Goal: Task Accomplishment & Management: Use online tool/utility

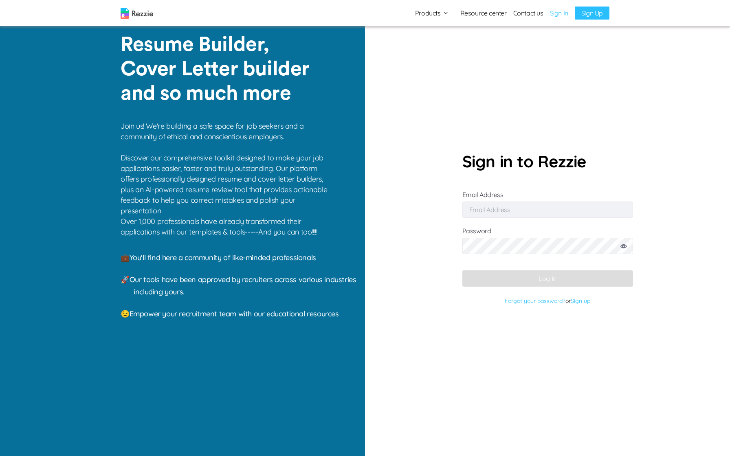
type input "[EMAIL_ADDRESS][DOMAIN_NAME]"
click at [507, 210] on input "[EMAIL_ADDRESS][DOMAIN_NAME]" at bounding box center [547, 210] width 171 height 16
click at [461, 281] on section "Sign in to Rezzie Email Address [EMAIL_ADDRESS][DOMAIN_NAME] Password Log In Fo…" at bounding box center [547, 228] width 365 height 456
click at [499, 276] on button "Log In" at bounding box center [547, 278] width 171 height 16
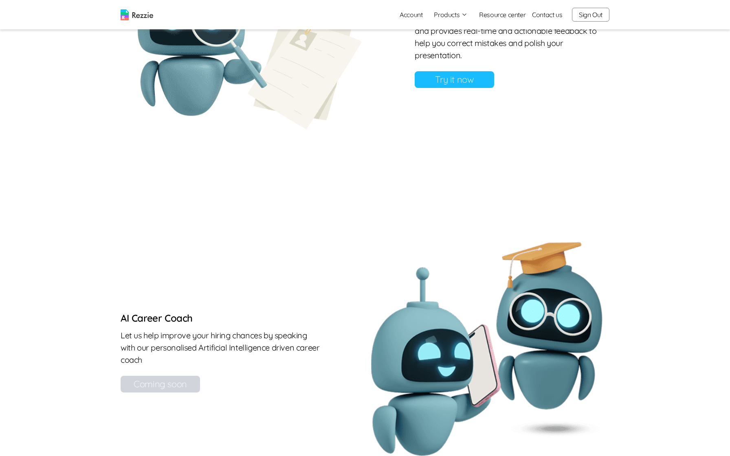
scroll to position [713, 0]
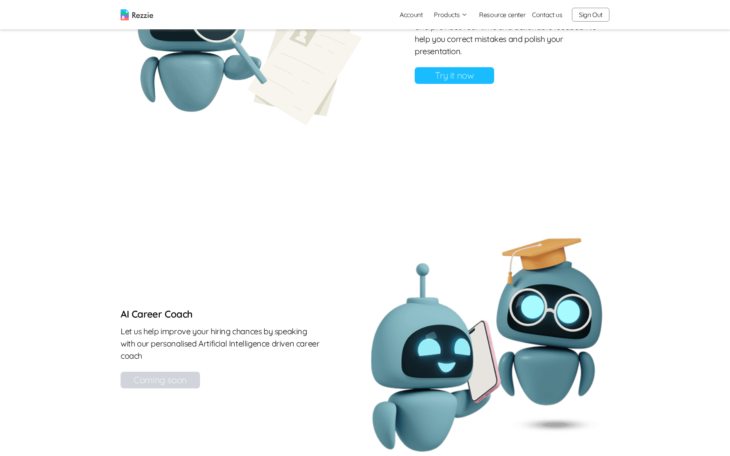
click at [464, 84] on link "Try it now" at bounding box center [453, 75] width 79 height 17
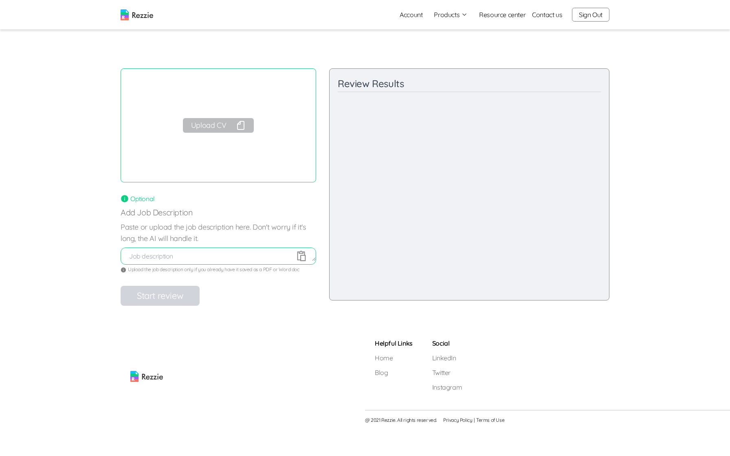
click at [226, 126] on button "Upload CV" at bounding box center [218, 125] width 71 height 15
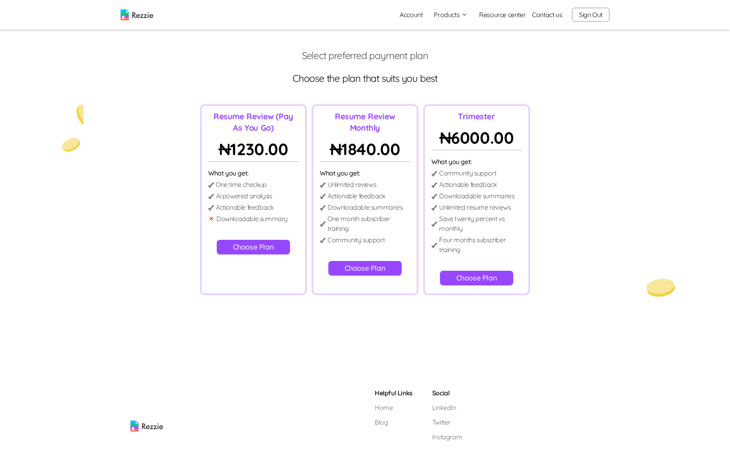
click at [345, 57] on p "Select preferred payment plan" at bounding box center [365, 55] width 717 height 13
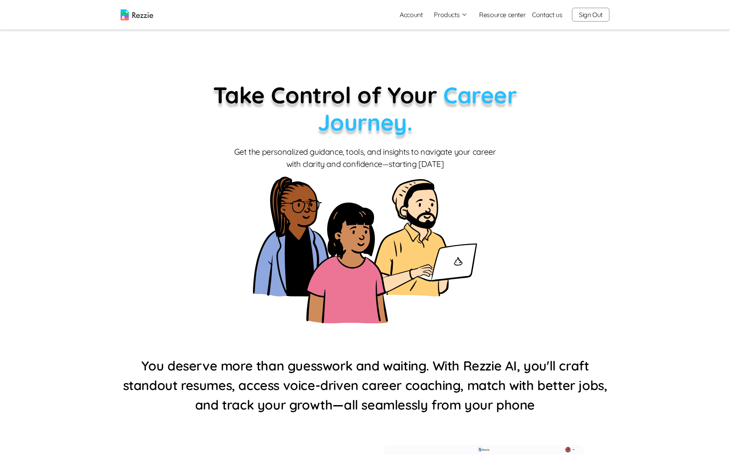
click at [590, 13] on button "Sign Out" at bounding box center [590, 15] width 37 height 14
click at [553, 8] on link "Sign In" at bounding box center [559, 13] width 18 height 10
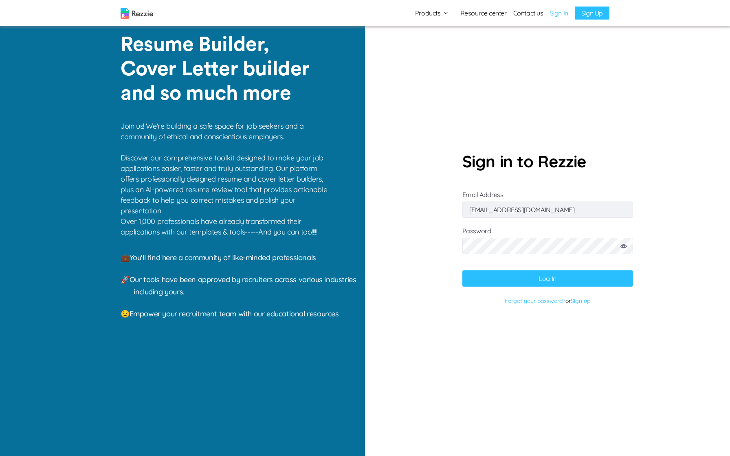
click at [474, 210] on input "[EMAIL_ADDRESS][DOMAIN_NAME]" at bounding box center [547, 210] width 171 height 16
paste input "gaku@mailinator"
type input "[EMAIL_ADDRESS][DOMAIN_NAME]"
click at [465, 280] on button "Log In" at bounding box center [547, 278] width 171 height 16
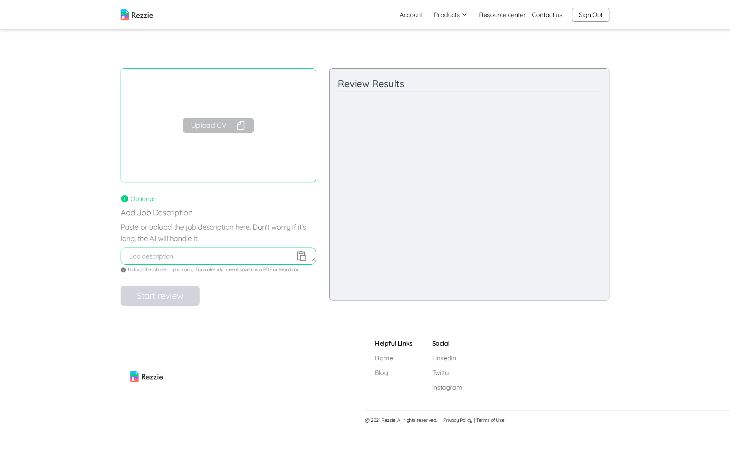
click at [199, 130] on button "Upload CV" at bounding box center [218, 125] width 71 height 15
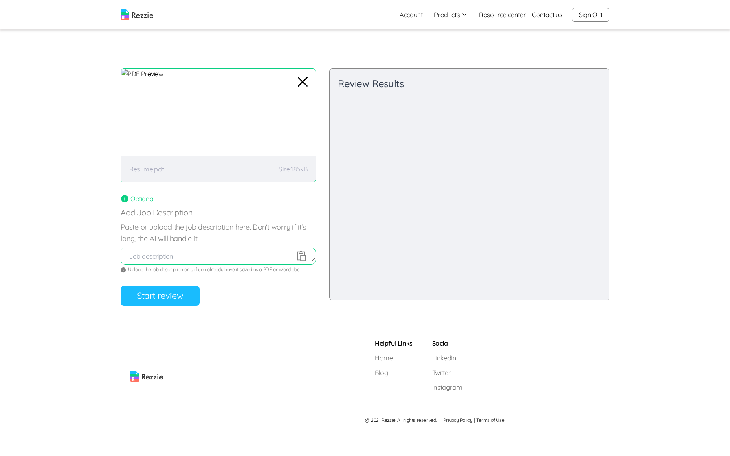
click at [163, 293] on button "Start review" at bounding box center [160, 296] width 79 height 20
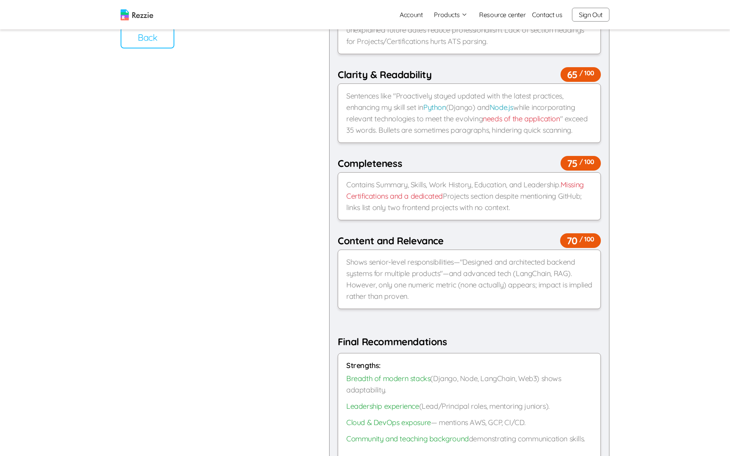
scroll to position [210, 0]
